Goal: Task Accomplishment & Management: Complete application form

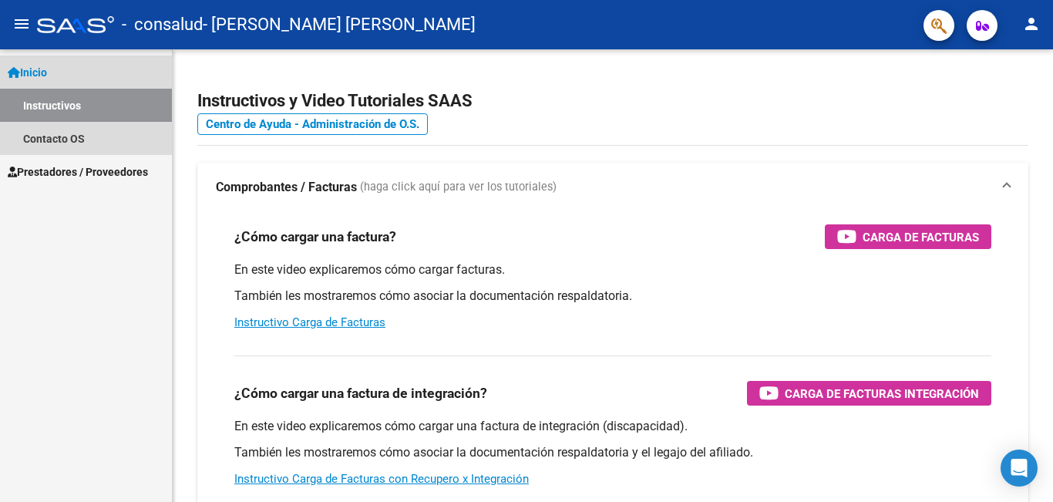
click at [56, 73] on link "Inicio" at bounding box center [86, 72] width 172 height 33
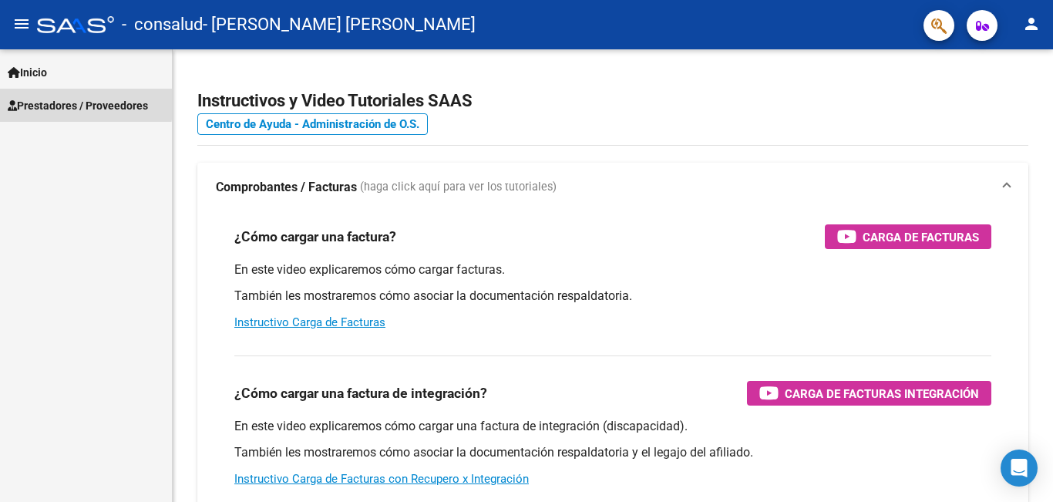
click at [62, 102] on span "Prestadores / Proveedores" at bounding box center [78, 105] width 140 height 17
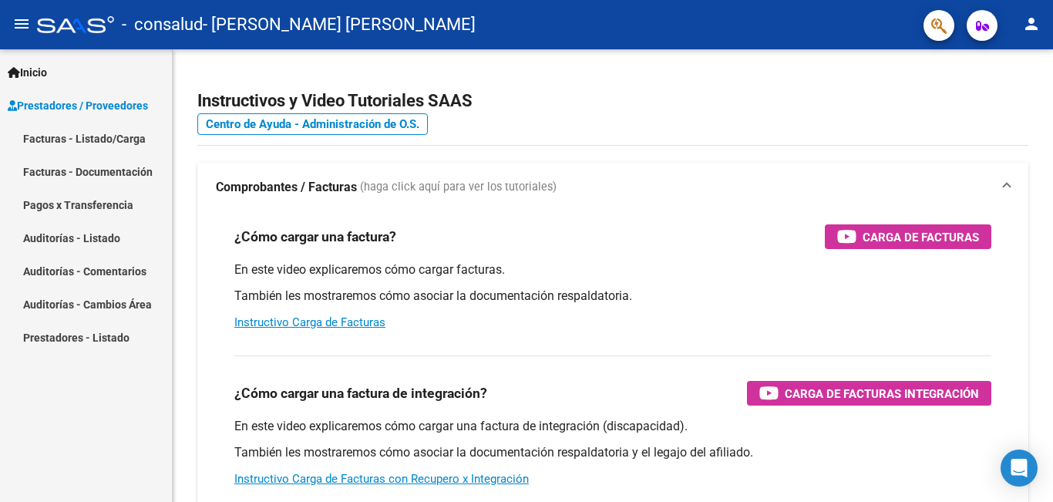
click at [79, 135] on link "Facturas - Listado/Carga" at bounding box center [86, 138] width 172 height 33
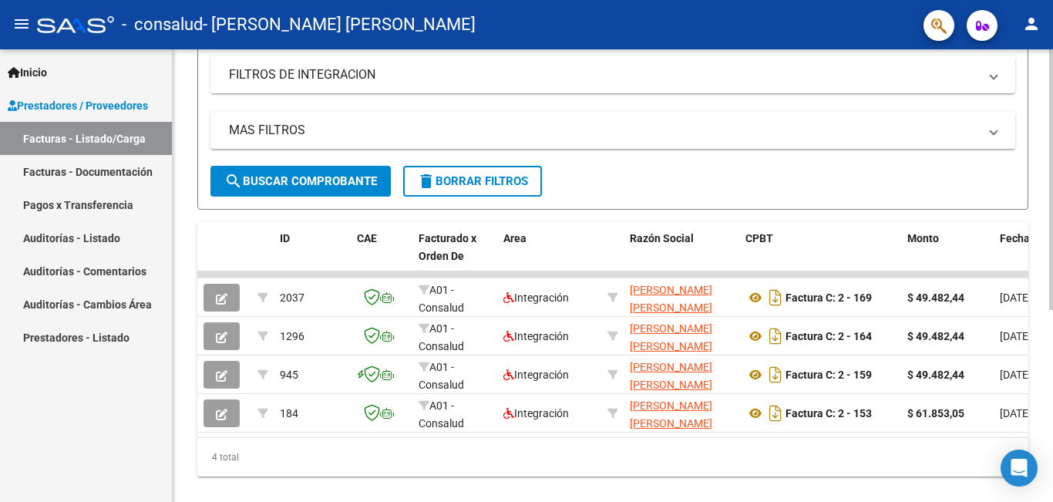
scroll to position [329, 0]
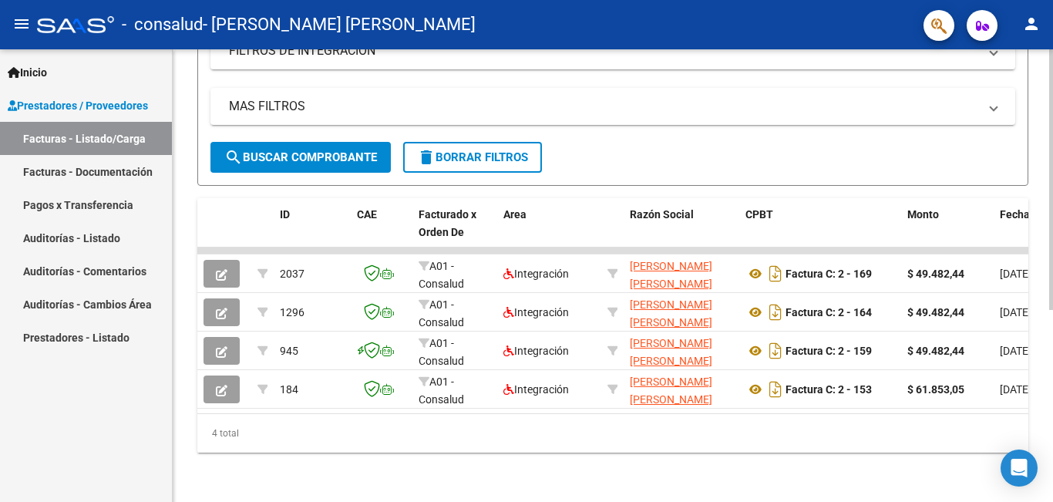
drag, startPoint x: 1053, startPoint y: 483, endPoint x: 602, endPoint y: 481, distance: 450.3
click at [602, 481] on div "Video tutorial PRESTADORES -> Listado de CPBTs Emitidos por Prestadores / Prove…" at bounding box center [613, 115] width 881 height 773
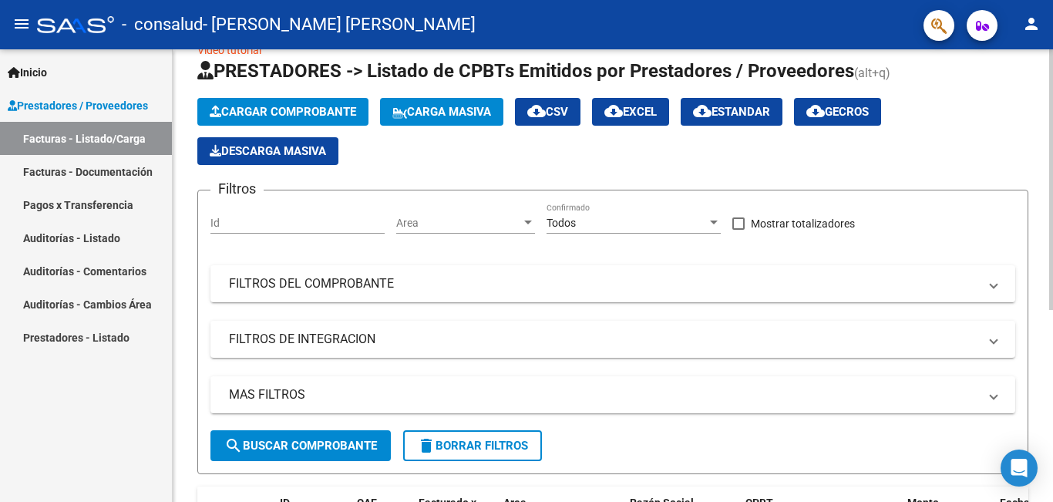
scroll to position [11, 0]
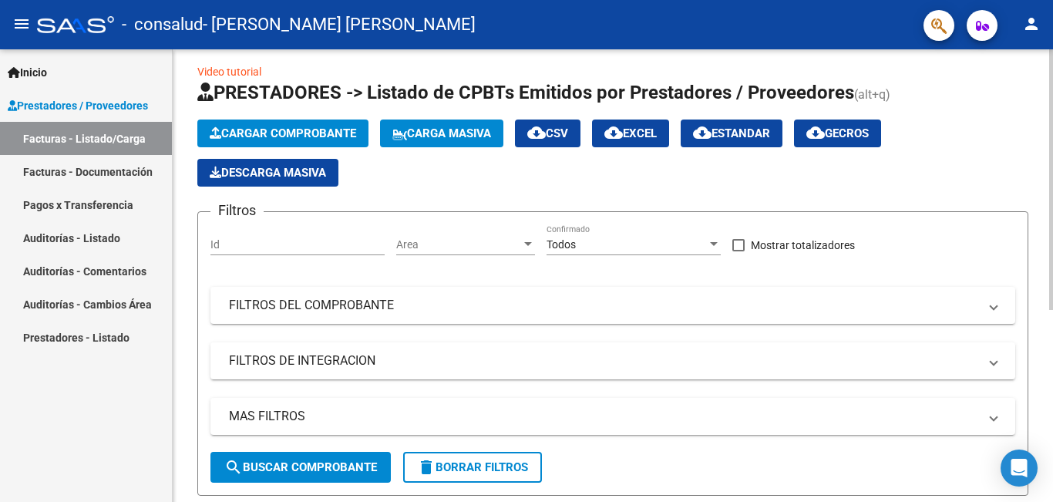
click at [1041, 68] on div at bounding box center [1052, 186] width 4 height 261
click at [283, 135] on span "Cargar Comprobante" at bounding box center [283, 133] width 147 height 14
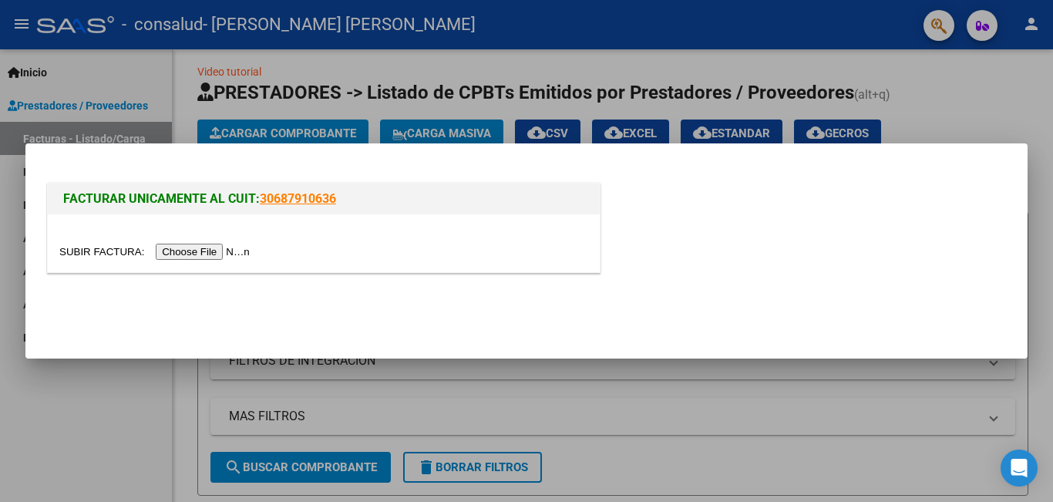
click at [206, 252] on input "file" at bounding box center [156, 252] width 195 height 16
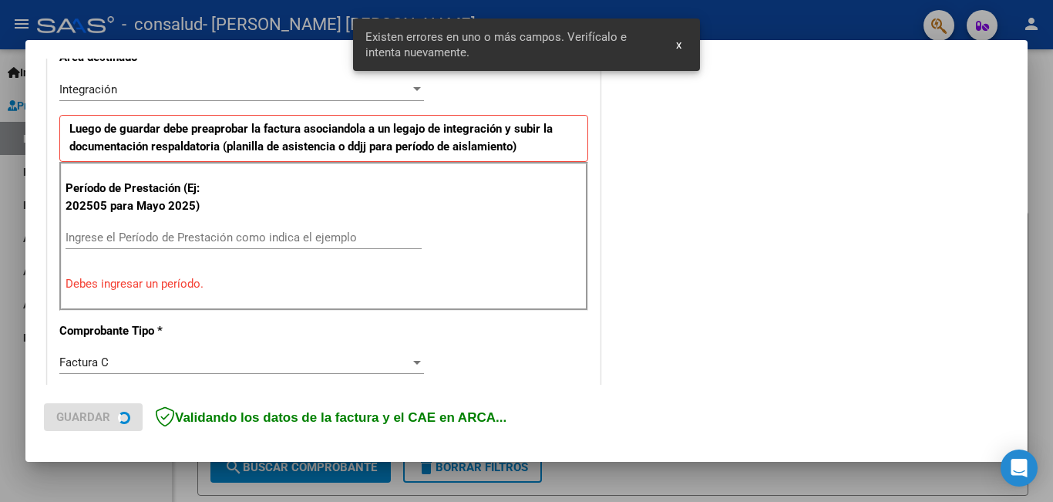
scroll to position [374, 0]
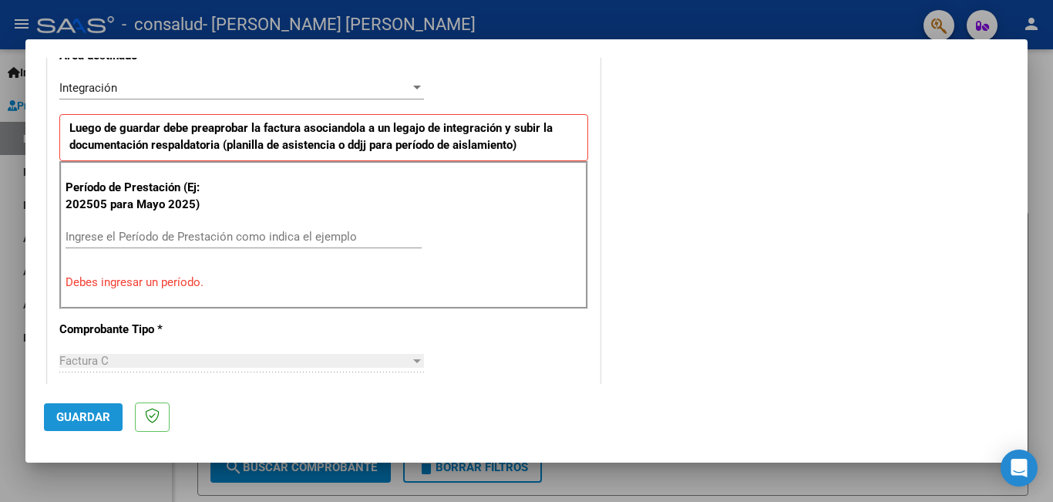
click at [84, 413] on span "Guardar" at bounding box center [83, 417] width 54 height 14
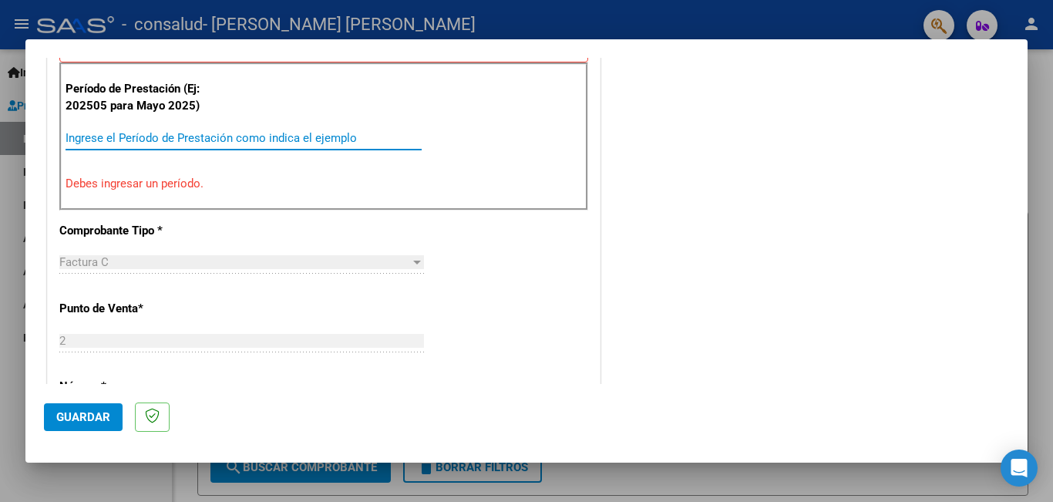
click at [190, 143] on input "Ingrese el Período de Prestación como indica el ejemplo" at bounding box center [244, 138] width 356 height 14
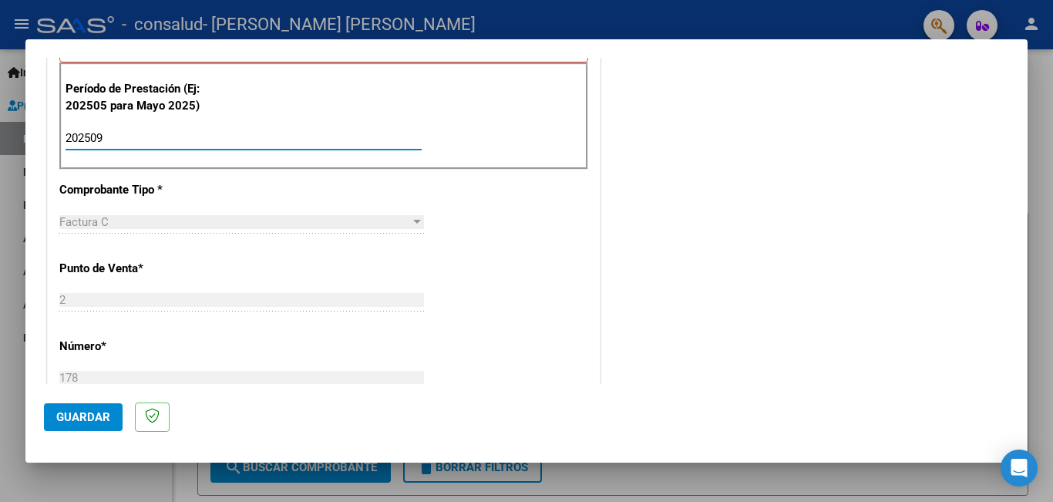
type input "202509"
click at [62, 418] on span "Guardar" at bounding box center [83, 417] width 54 height 14
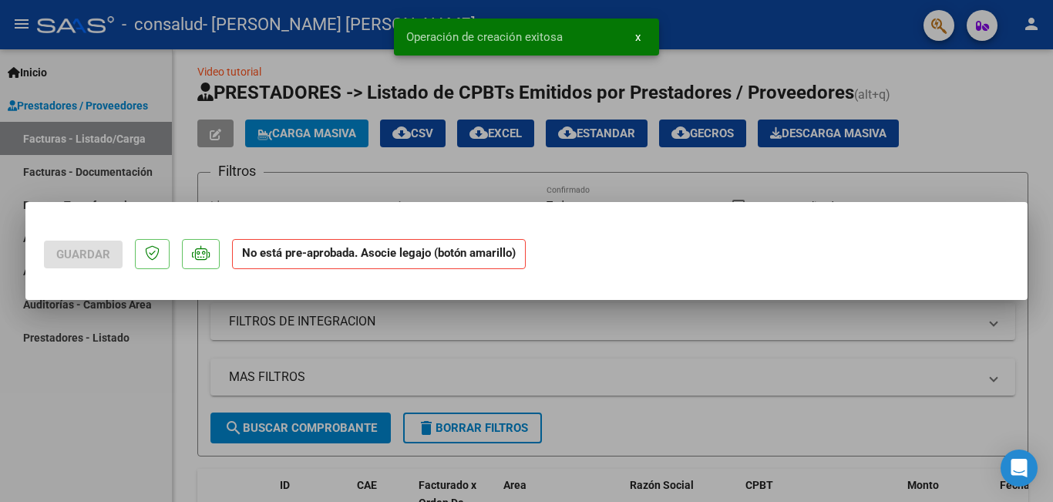
scroll to position [0, 0]
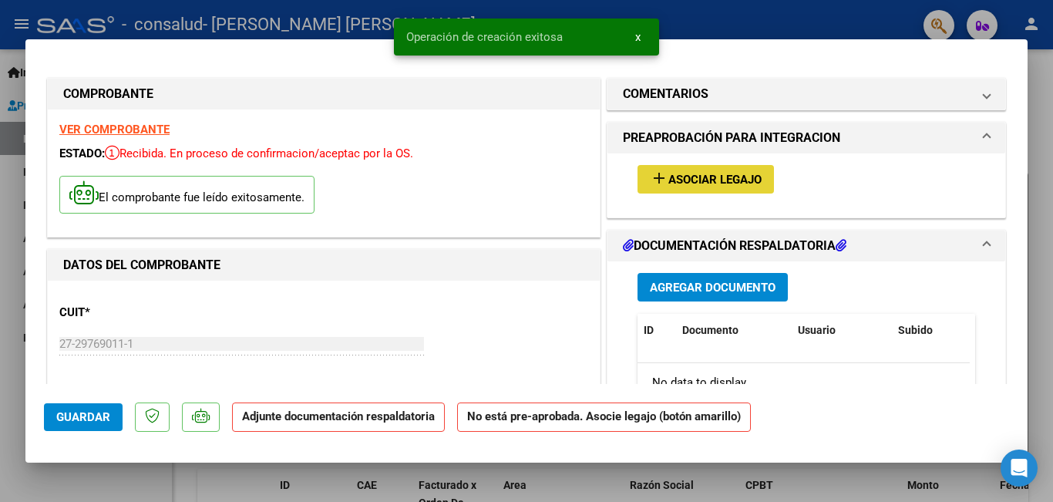
click at [675, 176] on span "Asociar Legajo" at bounding box center [715, 180] width 93 height 14
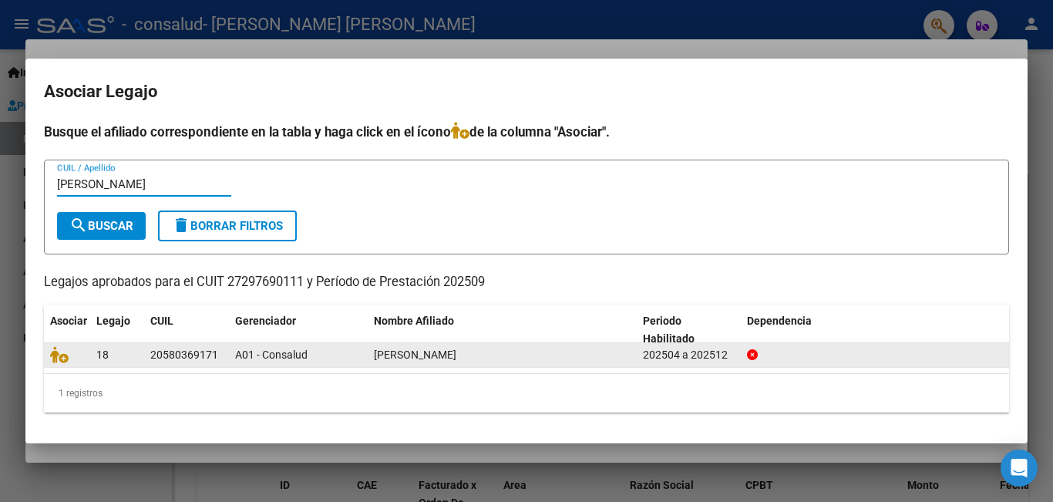
type input "[PERSON_NAME]"
click at [432, 353] on span "[PERSON_NAME]" at bounding box center [415, 355] width 83 height 12
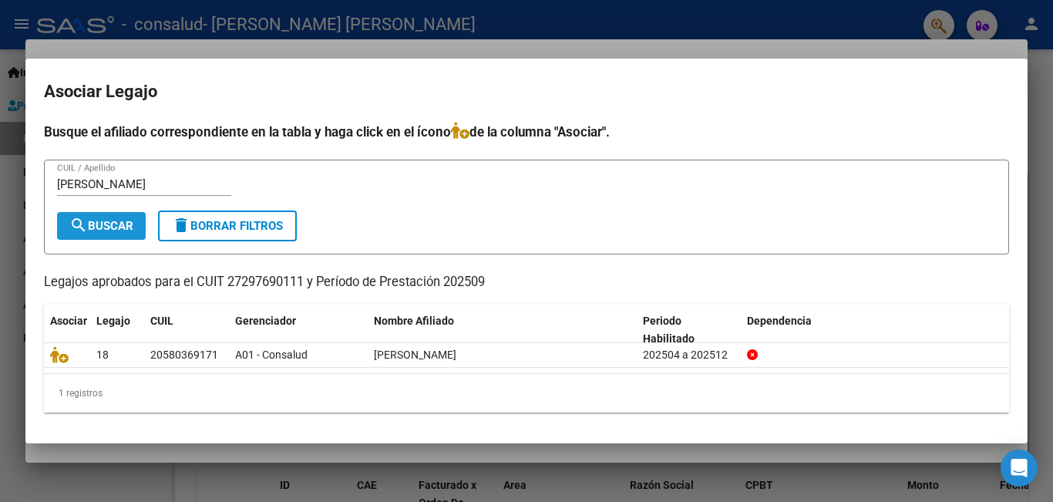
click at [127, 224] on span "search Buscar" at bounding box center [101, 226] width 64 height 14
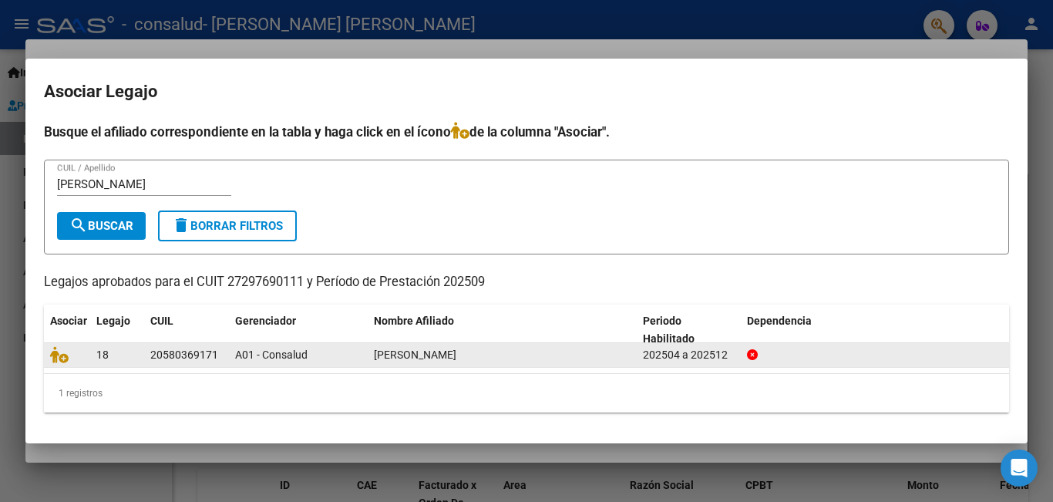
click at [864, 349] on div at bounding box center [875, 355] width 257 height 18
click at [66, 359] on icon at bounding box center [59, 354] width 19 height 17
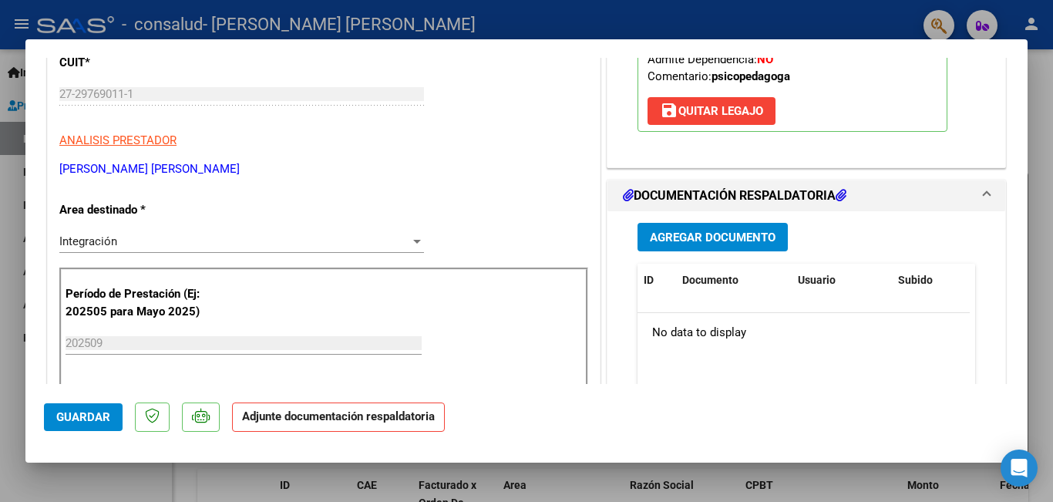
scroll to position [278, 0]
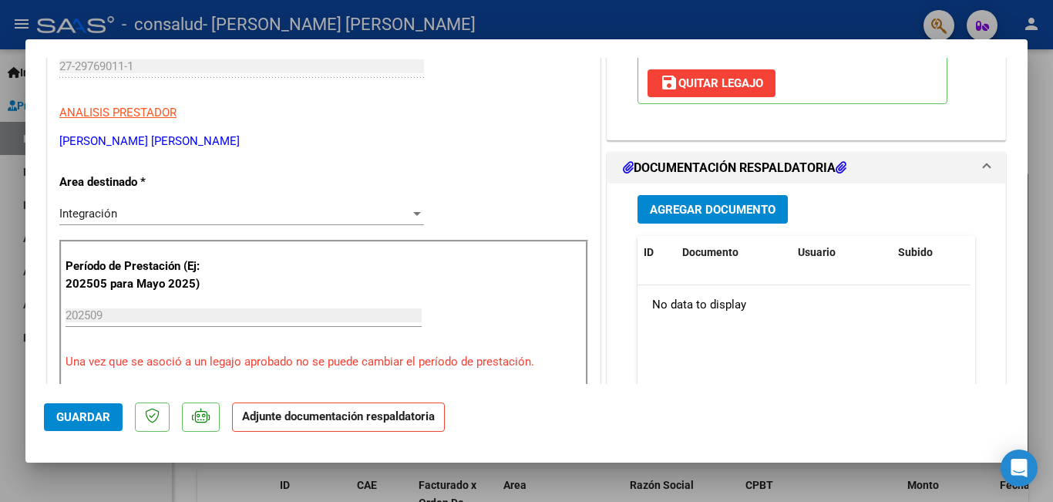
click at [708, 204] on span "Agregar Documento" at bounding box center [713, 210] width 126 height 14
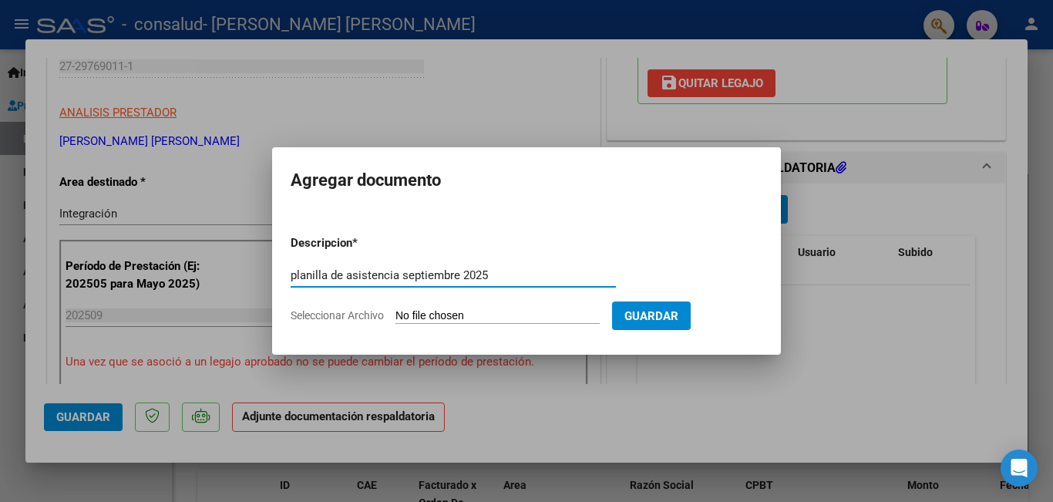
type input "planilla de asistencia septiembre 2025"
click at [372, 318] on span "Seleccionar Archivo" at bounding box center [337, 315] width 93 height 12
click at [396, 318] on input "Seleccionar Archivo" at bounding box center [498, 316] width 204 height 15
type input "C:\fakepath\asistencia [PERSON_NAME] [DATE].pdf"
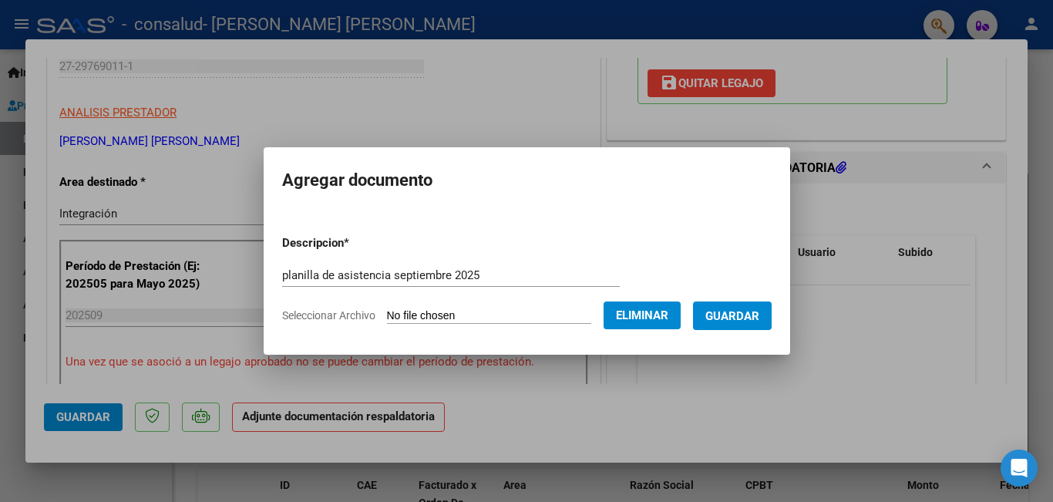
click at [750, 319] on span "Guardar" at bounding box center [733, 316] width 54 height 14
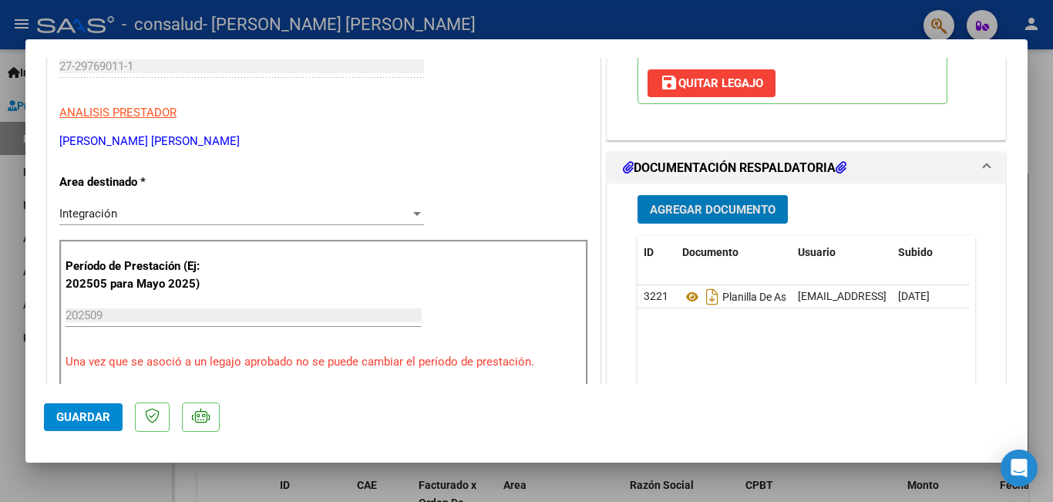
click at [473, 19] on div at bounding box center [526, 251] width 1053 height 502
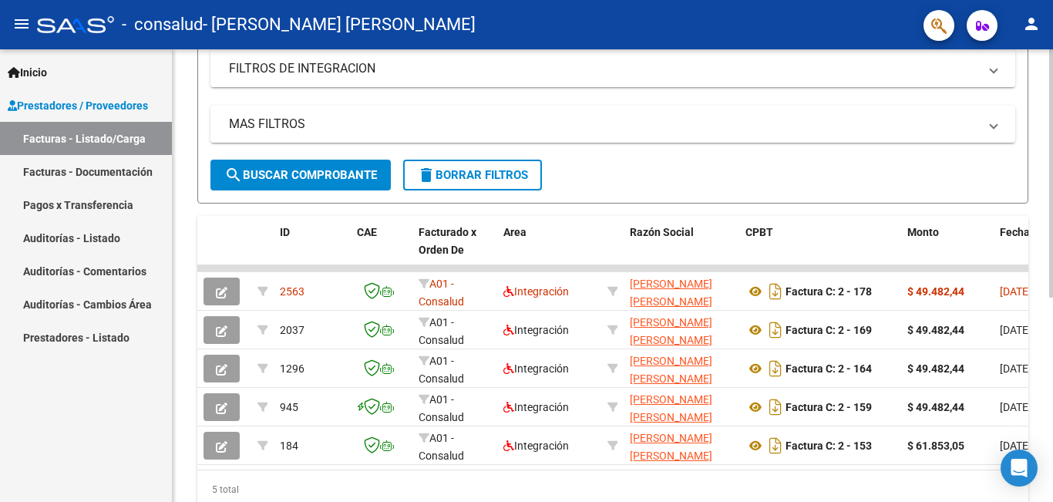
scroll to position [332, 0]
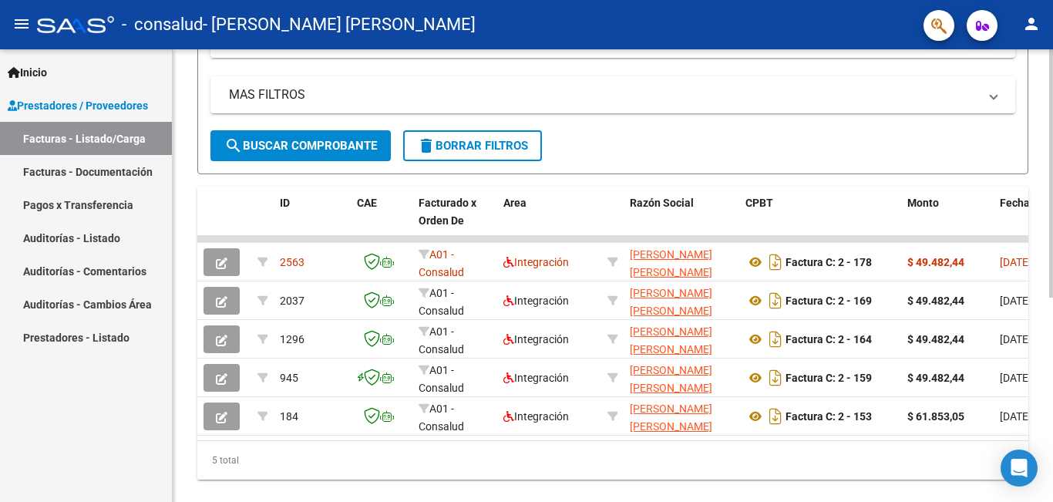
click at [1041, 450] on div at bounding box center [1052, 362] width 4 height 248
